Goal: Information Seeking & Learning: Learn about a topic

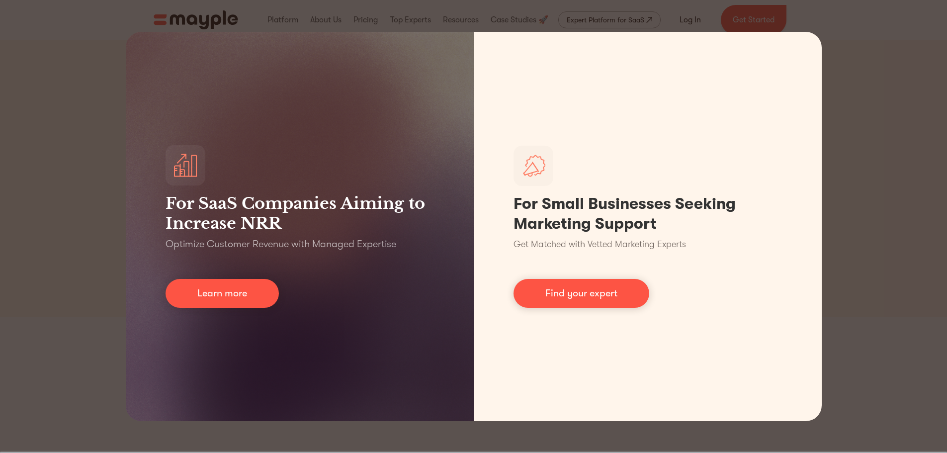
click at [888, 105] on div "For SaaS Companies Aiming to Increase NRR Optimize Customer Revenue with Manage…" at bounding box center [473, 226] width 947 height 453
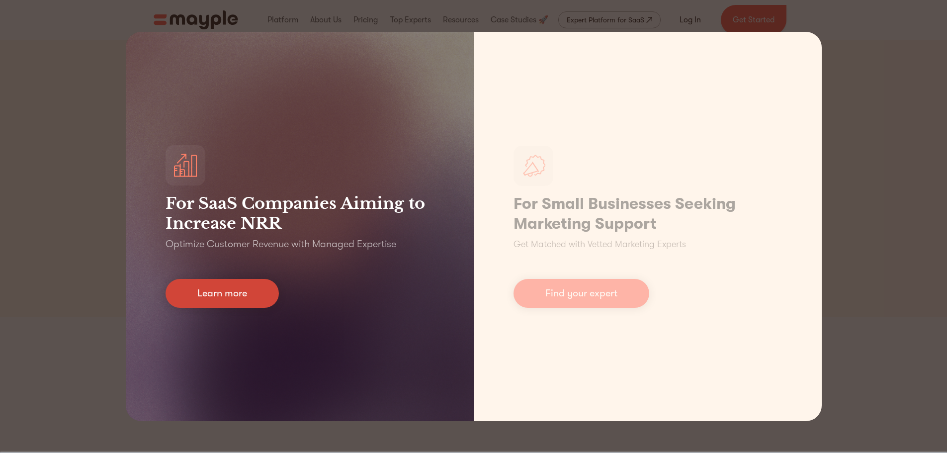
click at [256, 290] on link "Learn more" at bounding box center [221, 293] width 113 height 29
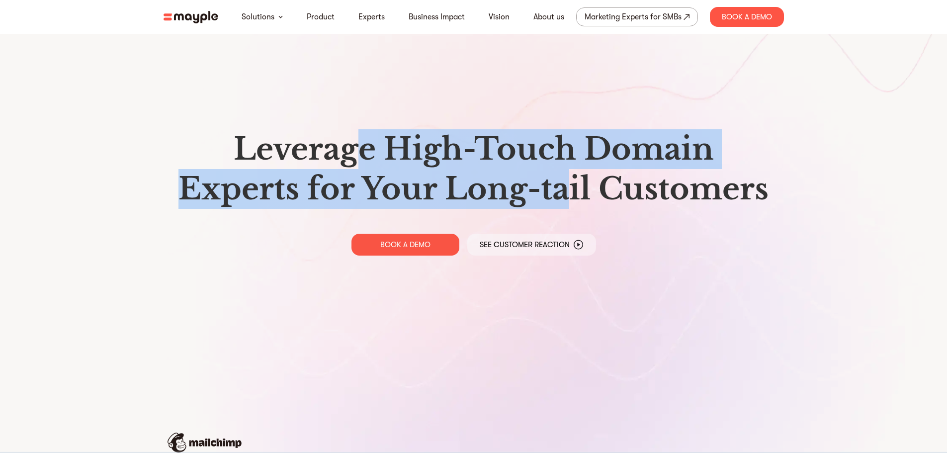
drag, startPoint x: 527, startPoint y: 167, endPoint x: 563, endPoint y: 176, distance: 38.0
click at [563, 176] on h1 "Leverage High-Touch Domain Experts for Your Long-tail Customers" at bounding box center [473, 168] width 604 height 79
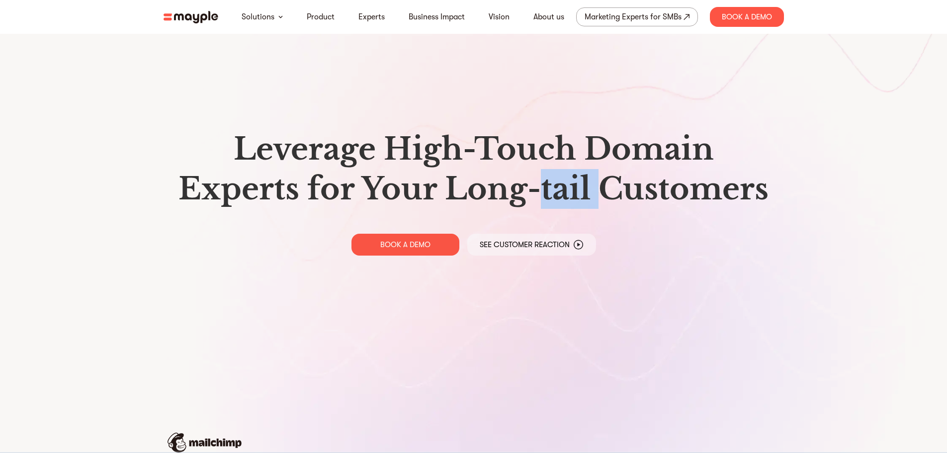
click at [563, 176] on h1 "Leverage High-Touch Domain Experts for Your Long-tail Customers" at bounding box center [473, 168] width 604 height 79
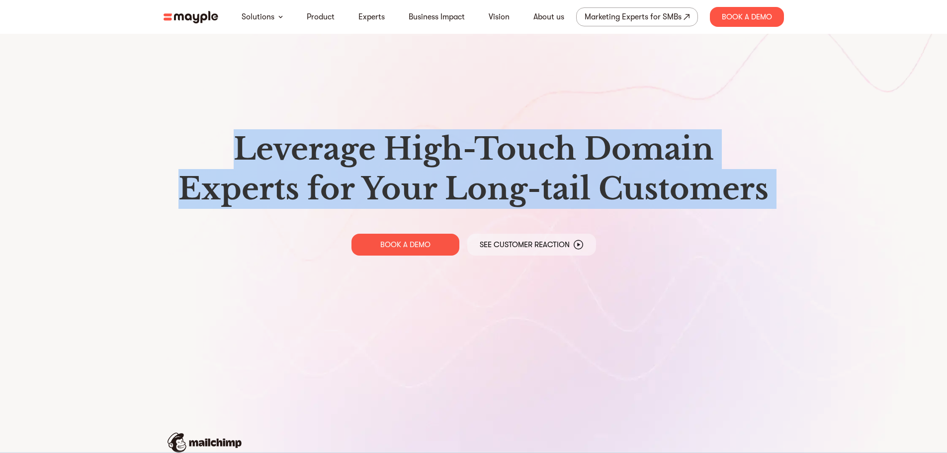
click at [563, 176] on h1 "Leverage High-Touch Domain Experts for Your Long-tail Customers" at bounding box center [473, 168] width 604 height 79
click at [579, 176] on h1 "Leverage High-Touch Domain Experts for Your Long-tail Customers" at bounding box center [473, 168] width 604 height 79
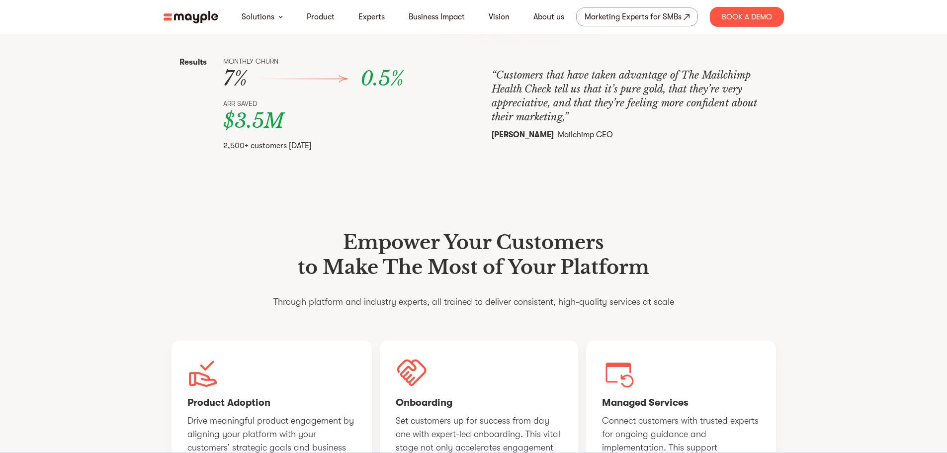
scroll to position [646, 0]
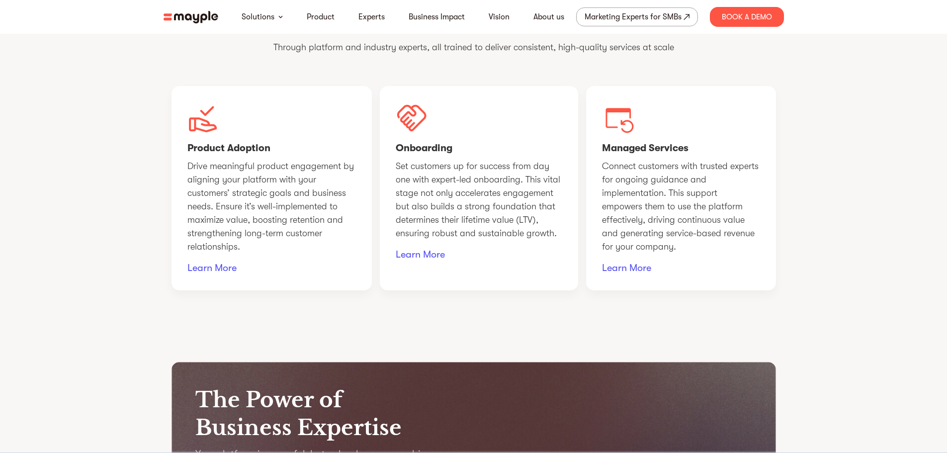
scroll to position [944, 0]
